Goal: Transaction & Acquisition: Purchase product/service

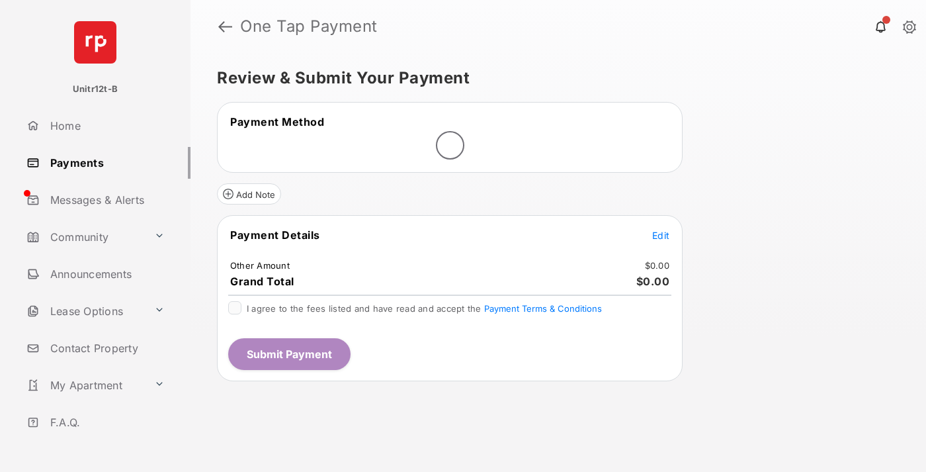
click at [661, 236] on span "Edit" at bounding box center [660, 235] width 17 height 11
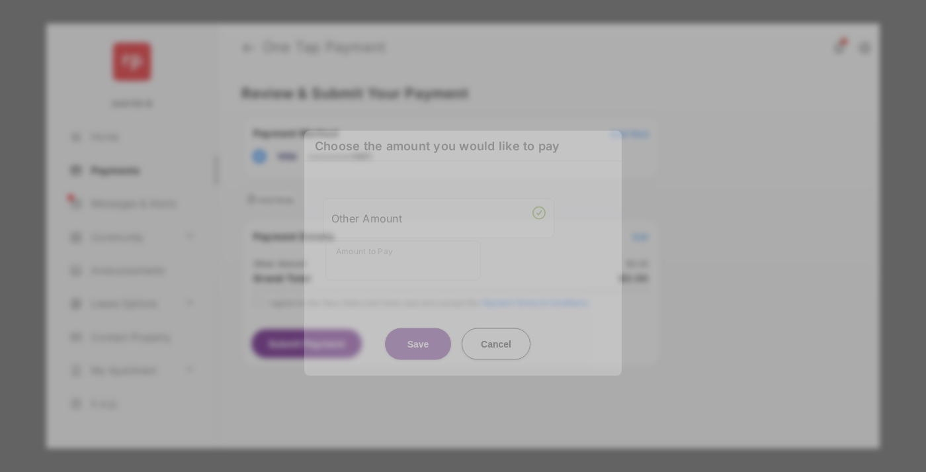
click at [439, 210] on div "Other Amount" at bounding box center [438, 217] width 214 height 22
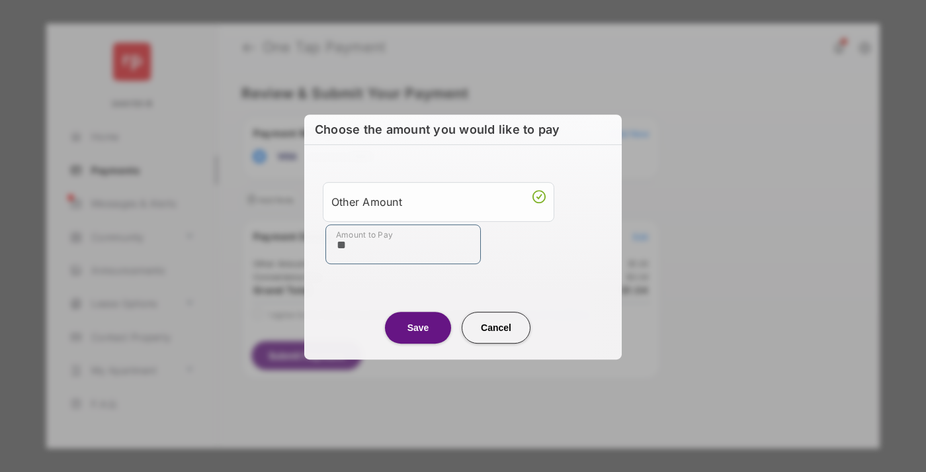
type input "**"
click at [418, 327] on button "Save" at bounding box center [418, 328] width 66 height 32
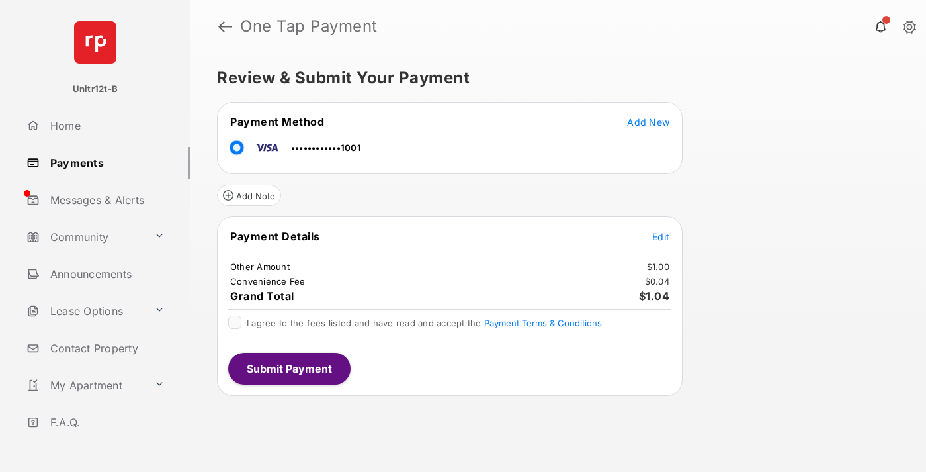
click at [288, 368] on button "Submit Payment" at bounding box center [289, 369] width 122 height 32
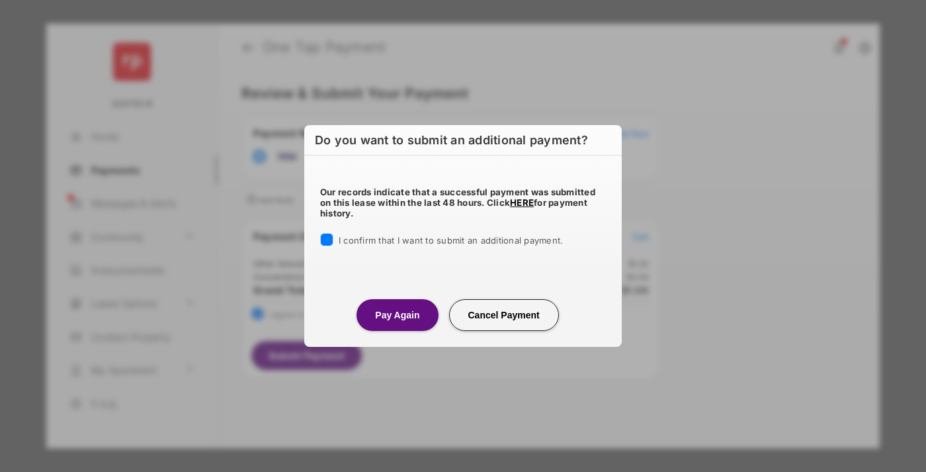
click at [397, 314] on button "Pay Again" at bounding box center [397, 315] width 81 height 32
